Goal: Task Accomplishment & Management: Use online tool/utility

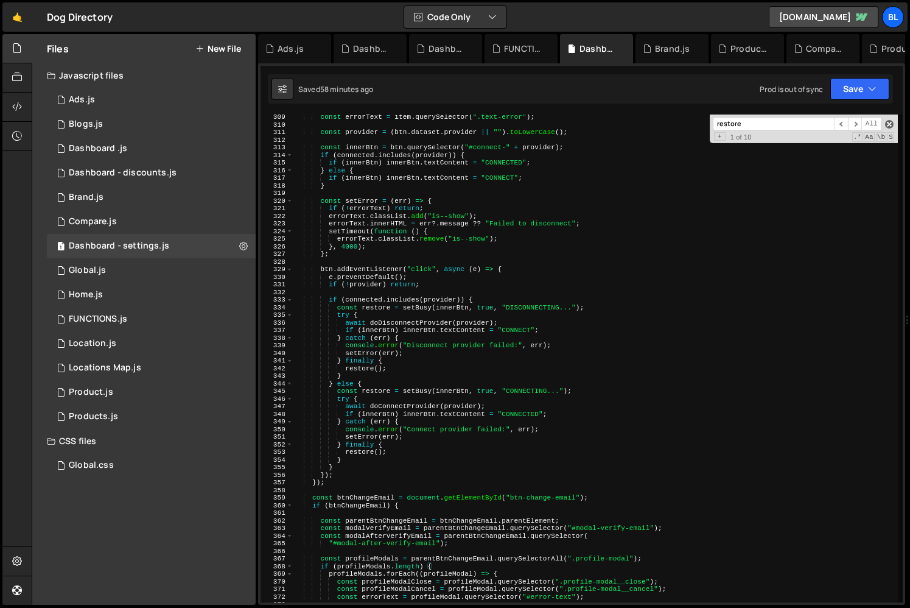
scroll to position [8520, 0]
click at [891, 127] on span at bounding box center [889, 124] width 9 height 9
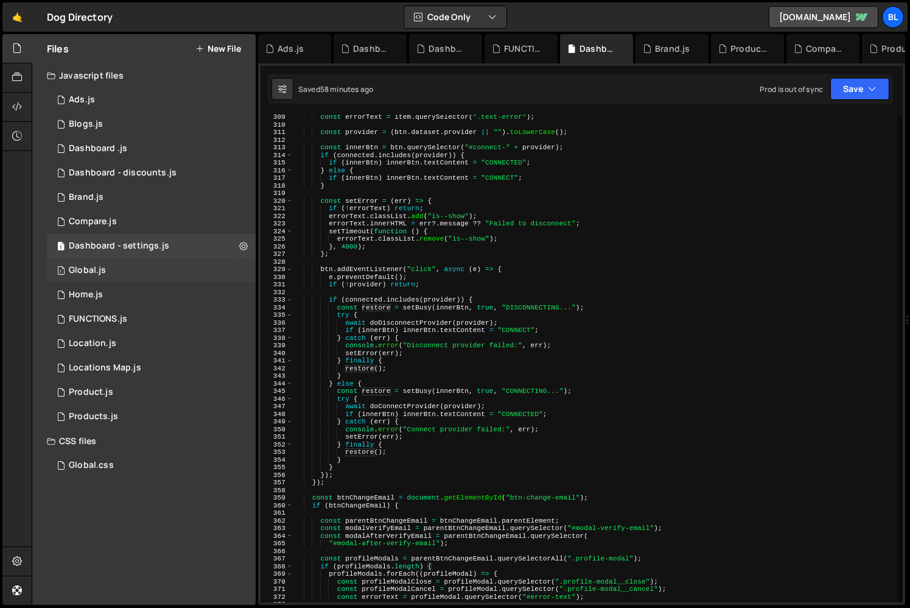
click at [137, 269] on div "1 Global.js 0" at bounding box center [151, 270] width 209 height 24
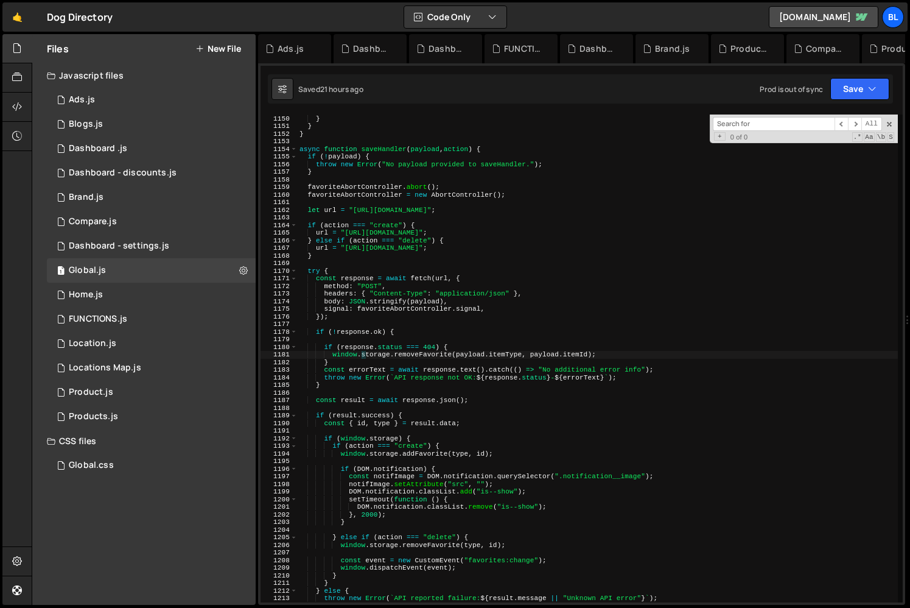
scroll to position [18938, 0]
type textarea "try {"
click at [616, 267] on div "}) ; } } } async function saveHandler ( payload , action ) { if ( ! payload ) {…" at bounding box center [598, 358] width 600 height 503
click at [781, 119] on input at bounding box center [774, 124] width 122 height 14
paste input "toc-content-wrapper"
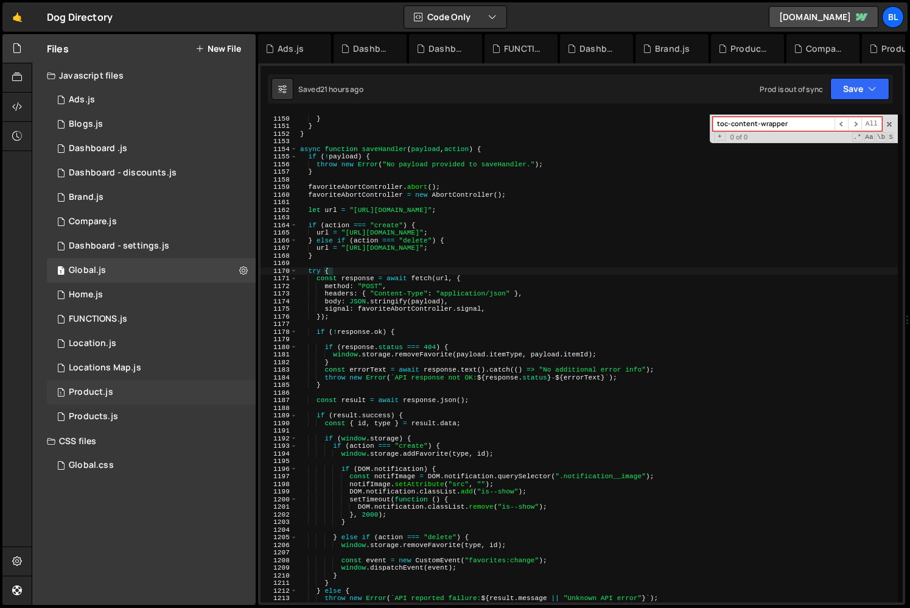
type input "toc-content-wrapper"
click at [119, 382] on div "1 Product.js 0" at bounding box center [151, 392] width 209 height 24
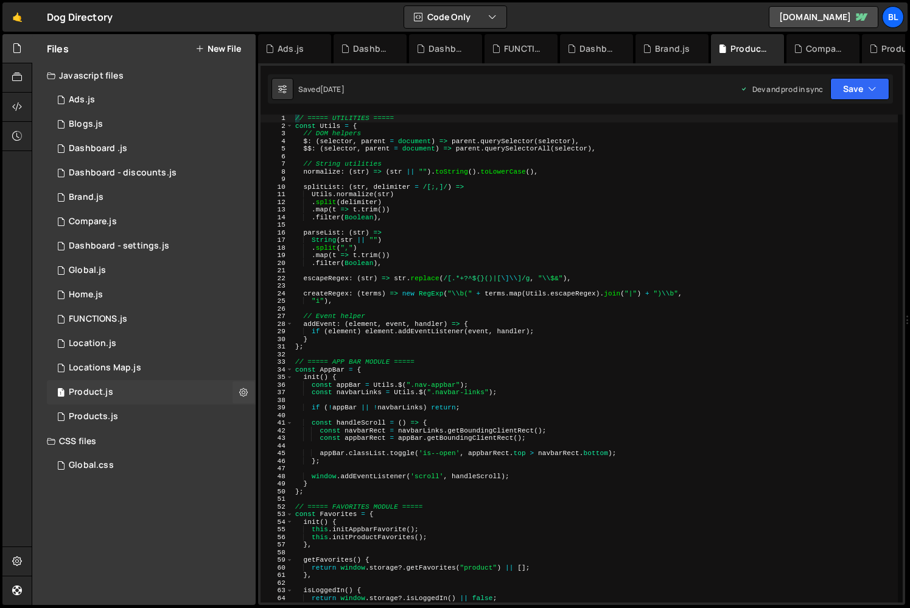
scroll to position [0, 0]
click at [599, 300] on div "// ===== UTILITIES ===== const Utils = { // DOM helpers $ : ( selector , parent…" at bounding box center [595, 365] width 605 height 503
type textarea ""i"),"
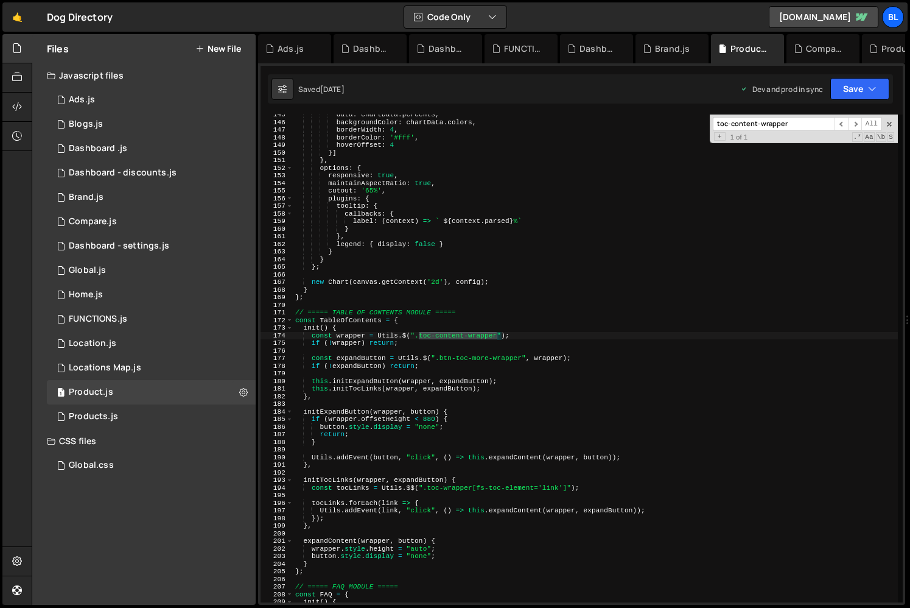
scroll to position [1100, 0]
type input "toc-content-wrapper"
click at [501, 407] on div "data : chartData . percents , backgroundColor : chartData . colors , borderWidt…" at bounding box center [595, 362] width 605 height 503
click at [342, 327] on div "data : chartData . percents , backgroundColor : chartData . colors , borderWidt…" at bounding box center [595, 362] width 605 height 503
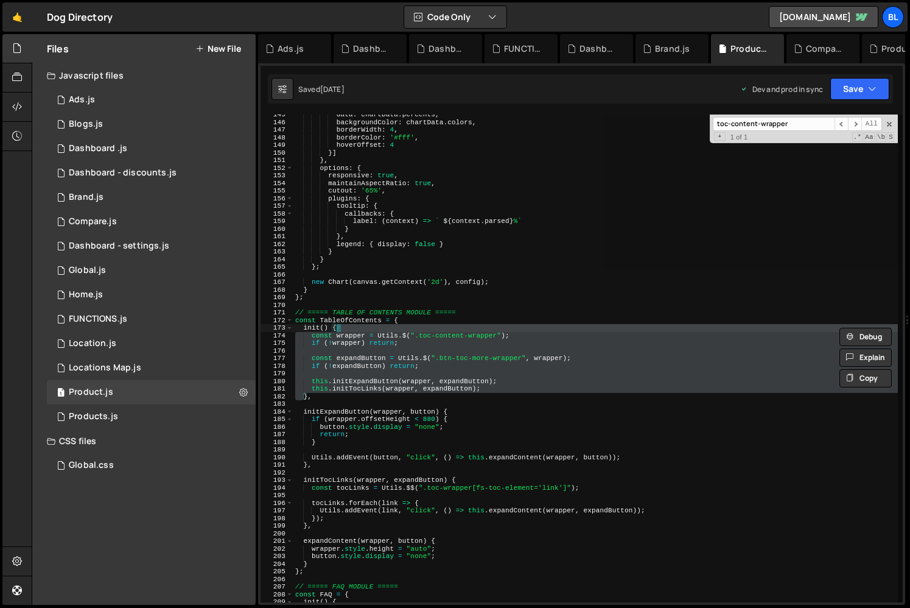
click at [407, 336] on div "data : chartData . percents , backgroundColor : chartData . colors , borderWidt…" at bounding box center [595, 358] width 605 height 488
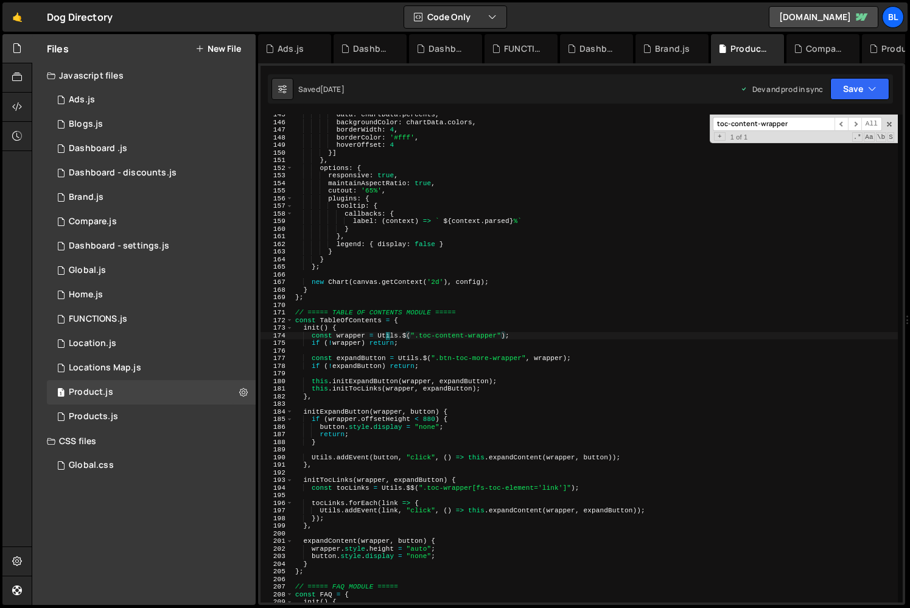
click at [387, 332] on div "data : chartData . percents , backgroundColor : chartData . colors , borderWidt…" at bounding box center [595, 362] width 605 height 503
drag, startPoint x: 469, startPoint y: 339, endPoint x: 427, endPoint y: 338, distance: 42.0
click at [469, 338] on div "data : chartData . percents , backgroundColor : chartData . colors , borderWidt…" at bounding box center [595, 362] width 605 height 503
click at [355, 336] on div "data : chartData . percents , backgroundColor : chartData . colors , borderWidt…" at bounding box center [595, 362] width 605 height 503
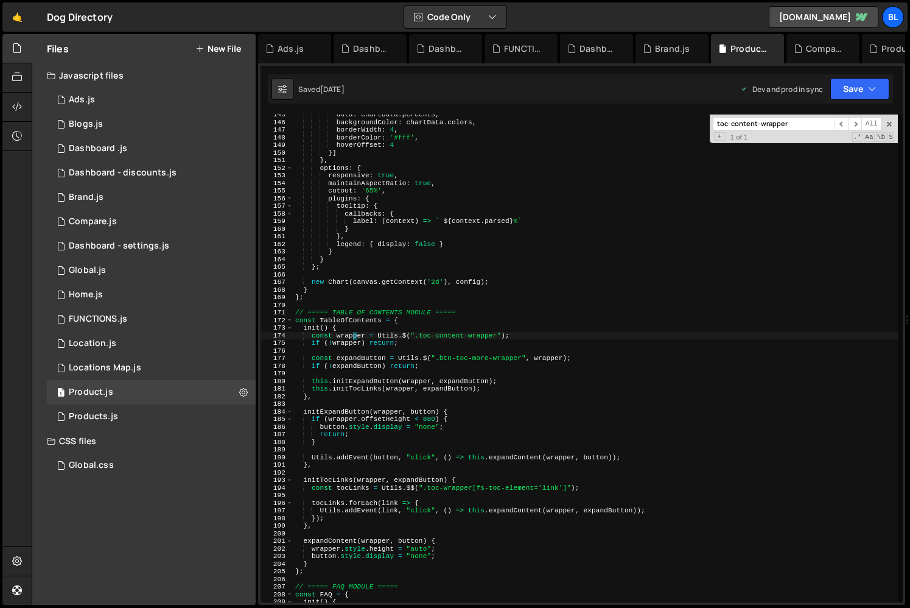
click at [349, 332] on div "data : chartData . percents , backgroundColor : chartData . colors , borderWidt…" at bounding box center [595, 362] width 605 height 503
click at [407, 328] on div "data : chartData . percents , backgroundColor : chartData . colors , borderWidt…" at bounding box center [595, 362] width 605 height 503
type textarea "init() {"
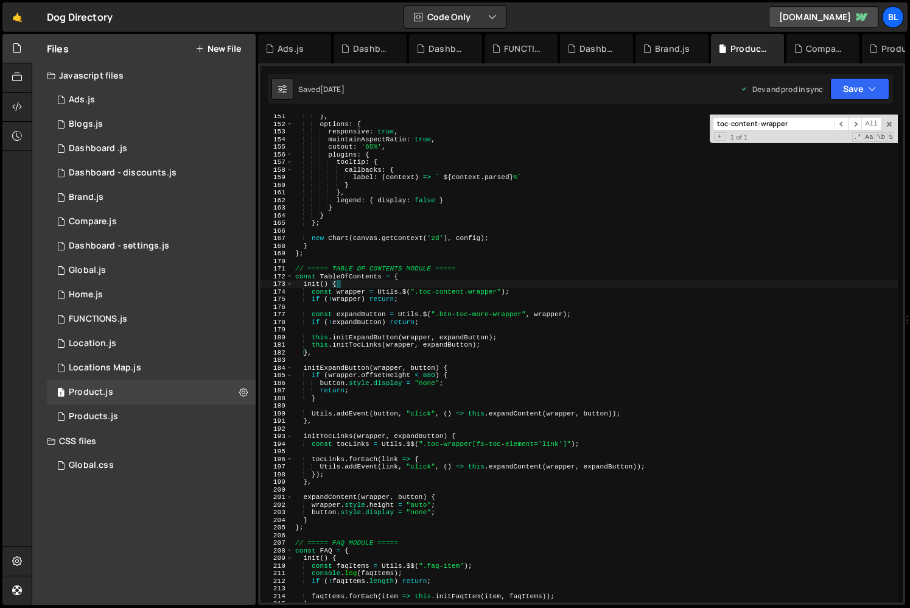
scroll to position [1143, 0]
